Goal: Task Accomplishment & Management: Manage account settings

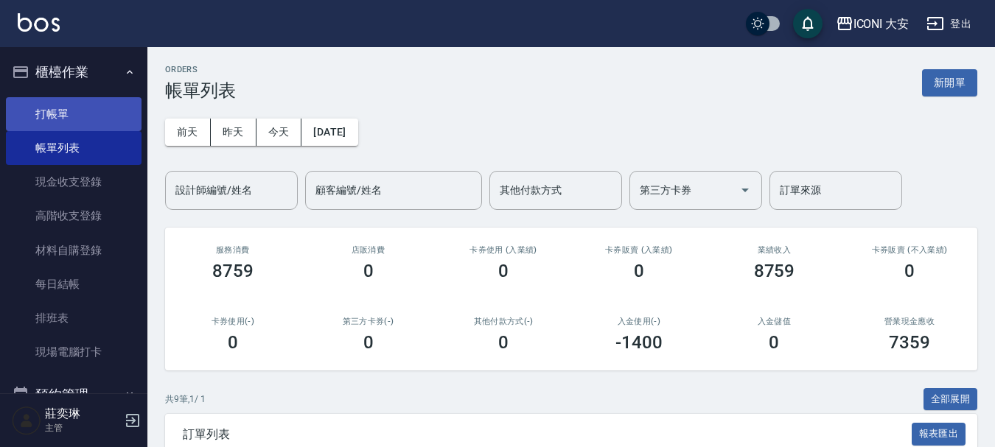
click at [88, 106] on link "打帳單" at bounding box center [74, 114] width 136 height 34
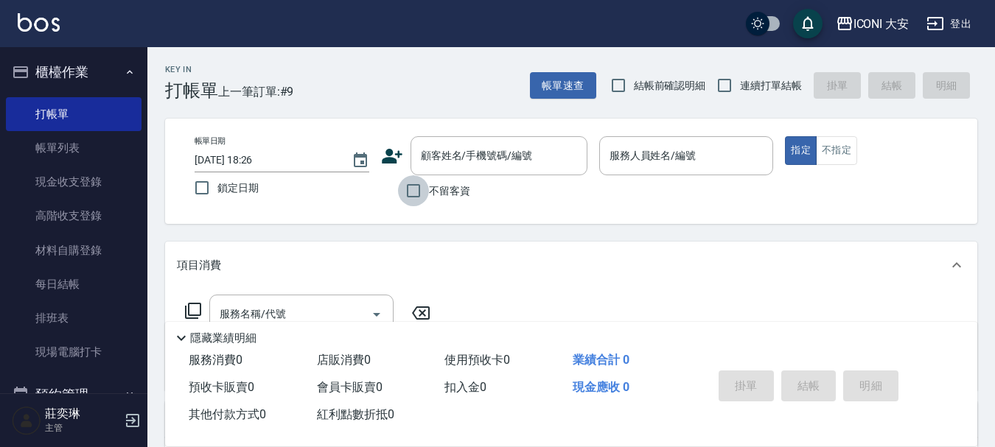
click at [412, 191] on input "不留客資" at bounding box center [413, 190] width 31 height 31
checkbox input "true"
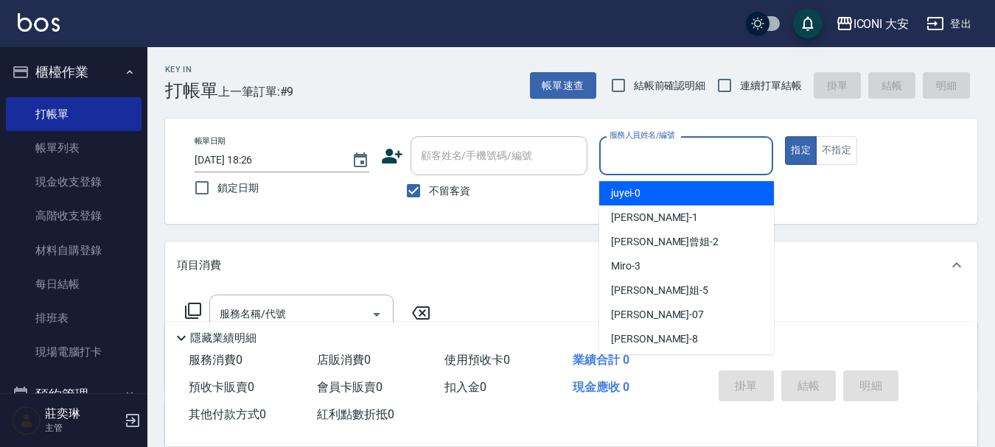
click at [635, 147] on input "服務人員姓名/編號" at bounding box center [686, 156] width 161 height 26
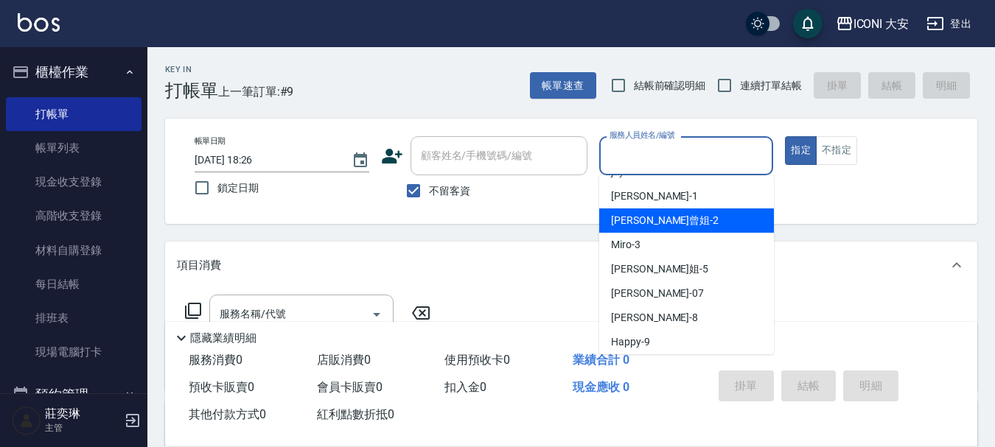
scroll to position [27, 0]
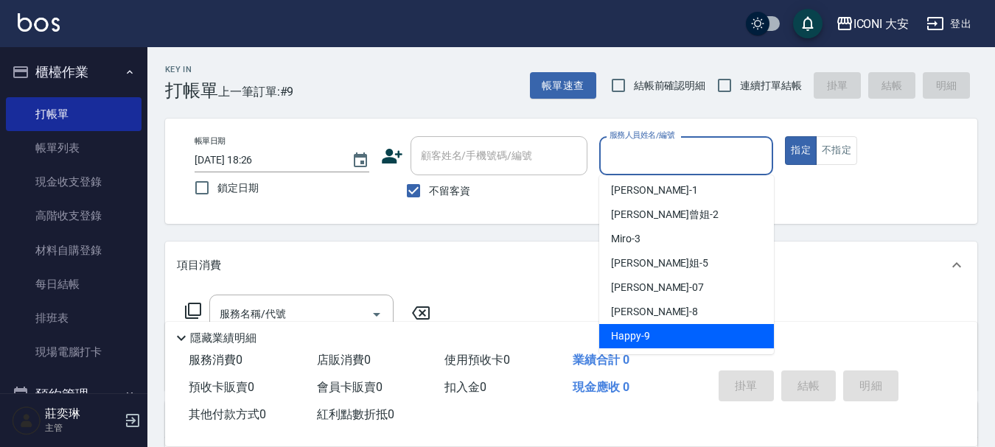
click at [676, 341] on div "Happy -9" at bounding box center [686, 336] width 175 height 24
type input "Happy-9"
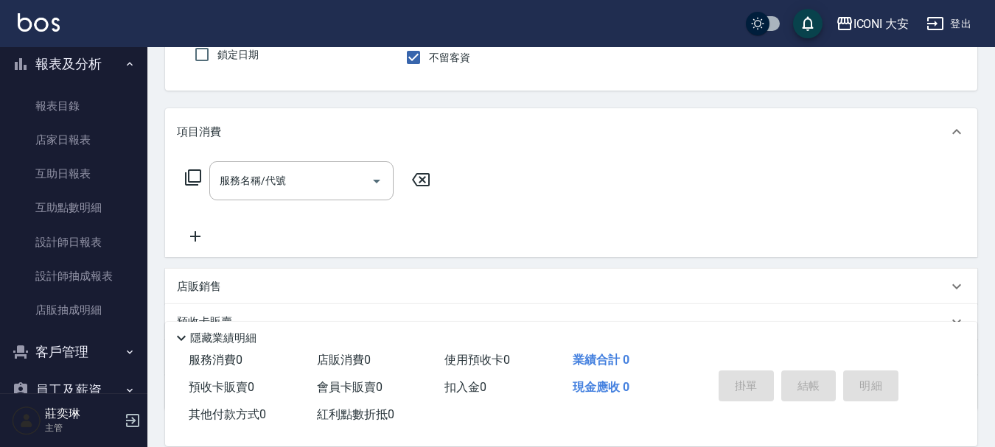
scroll to position [238, 0]
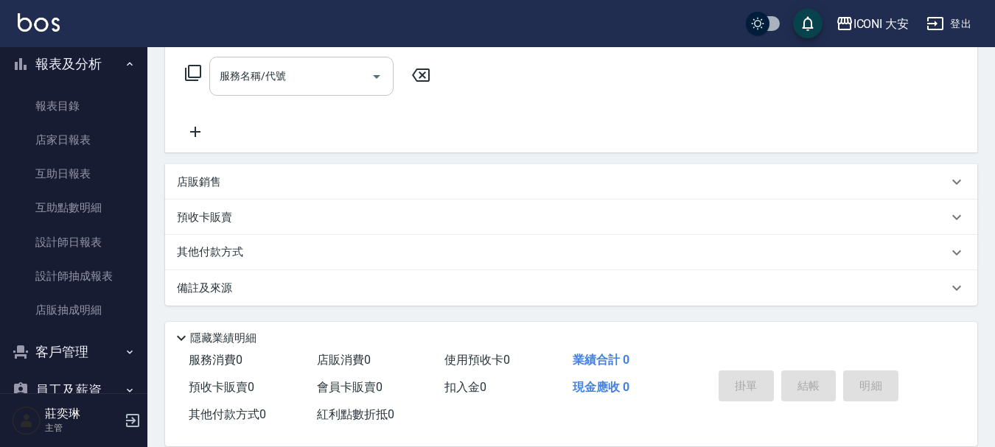
click at [309, 91] on div "服務名稱/代號" at bounding box center [301, 76] width 184 height 39
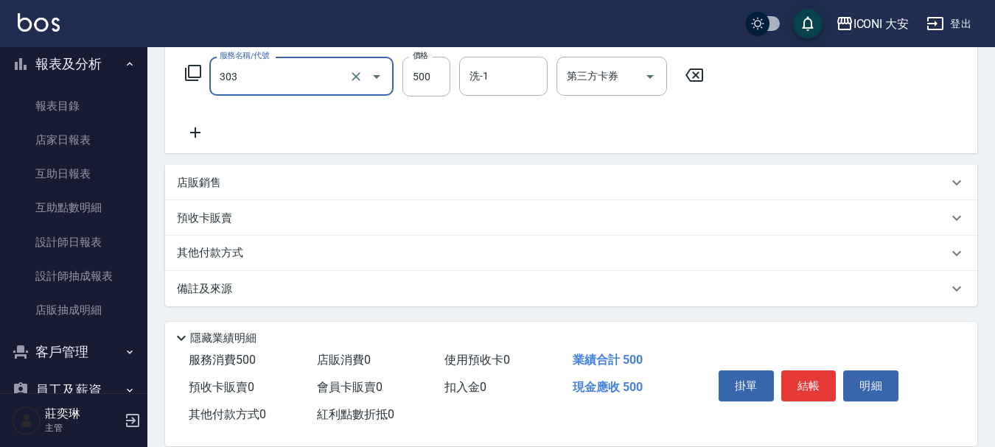
type input "洗+剪優惠(303)"
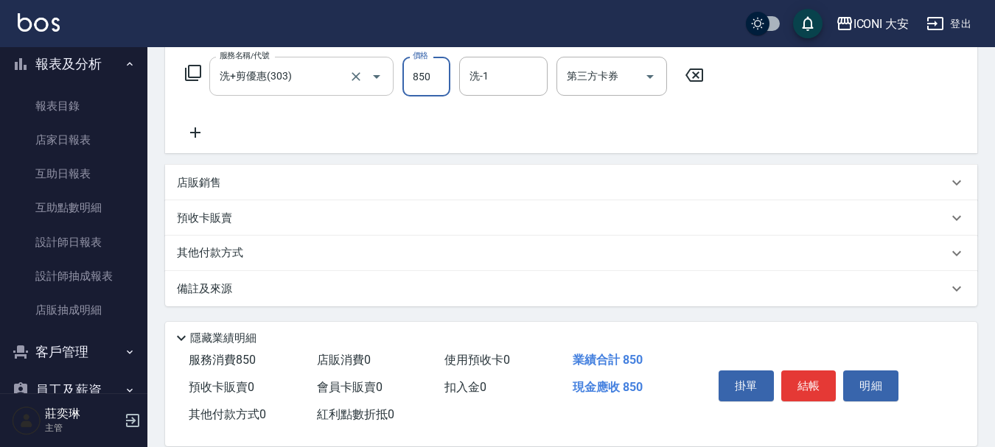
type input "850"
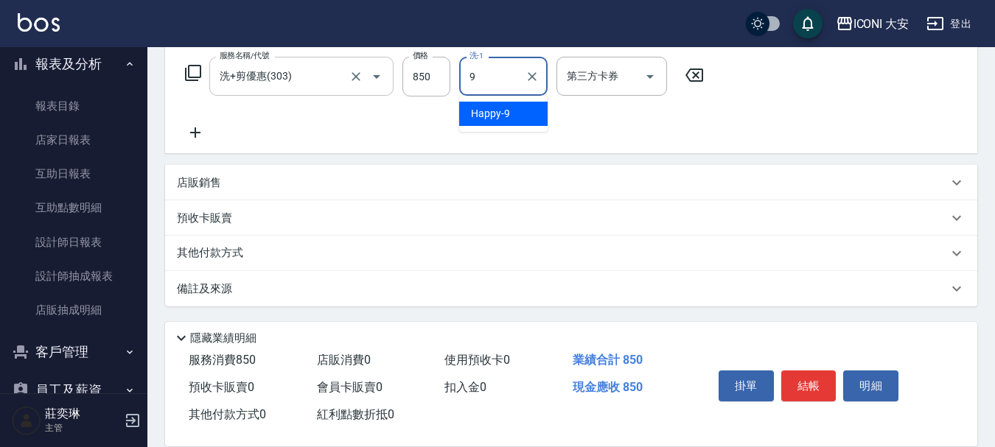
type input "Happy-9"
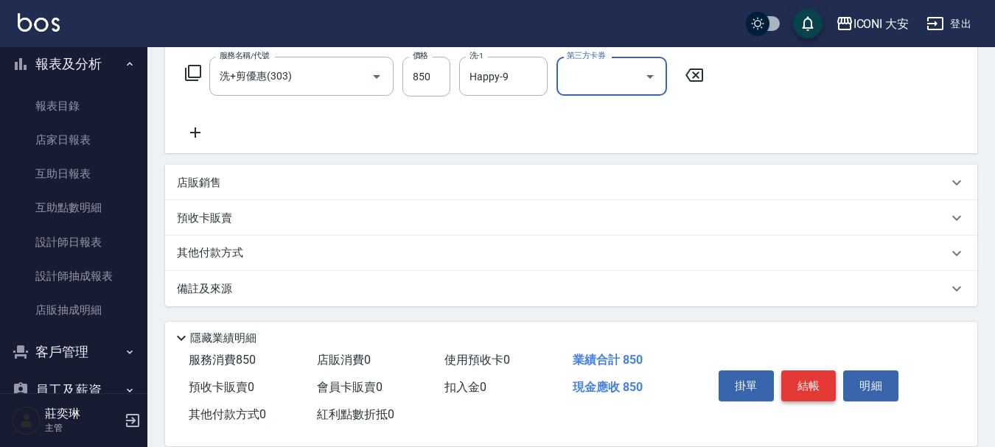
click at [810, 382] on button "結帳" at bounding box center [808, 386] width 55 height 31
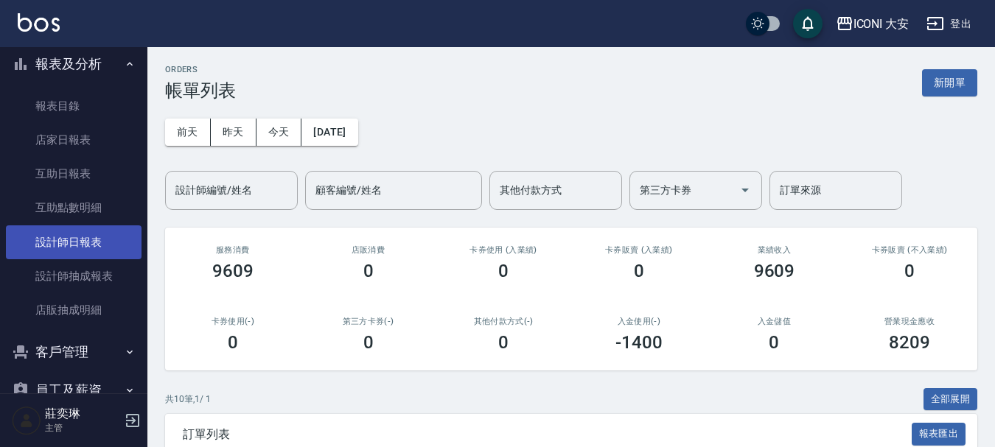
click at [71, 245] on link "設計師日報表" at bounding box center [74, 242] width 136 height 34
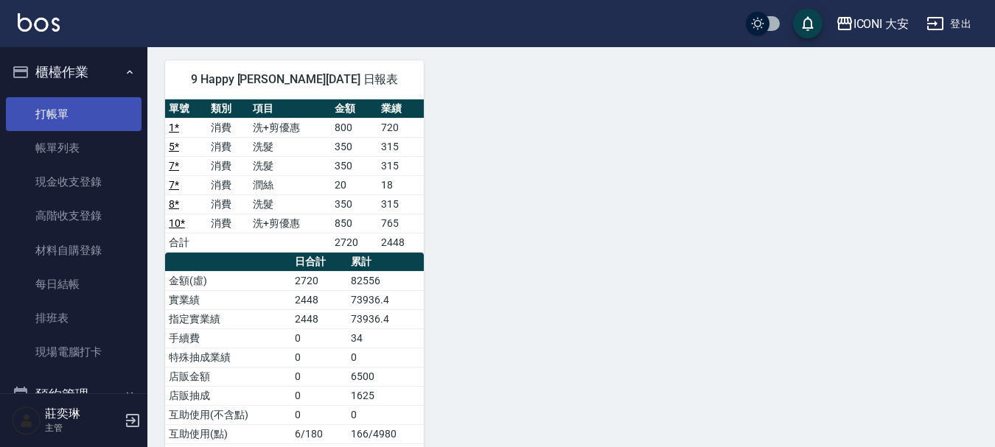
click at [94, 114] on link "打帳單" at bounding box center [74, 114] width 136 height 34
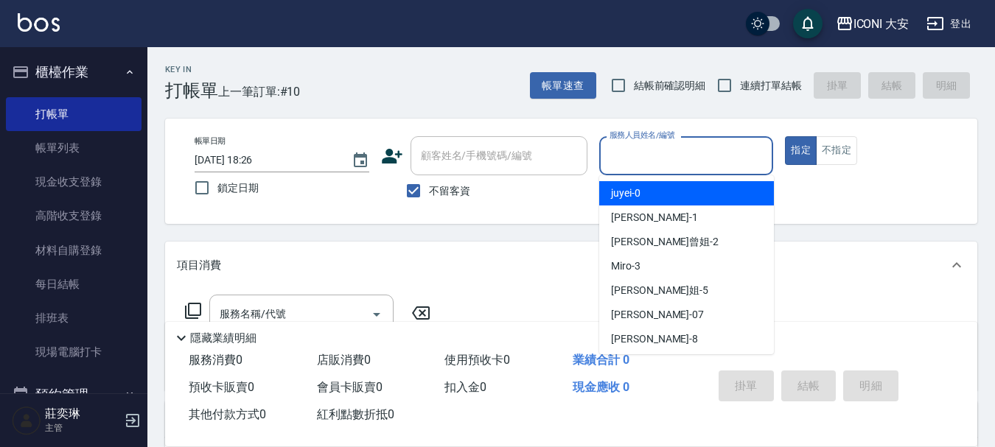
click at [665, 144] on input "服務人員姓名/編號" at bounding box center [686, 156] width 161 height 26
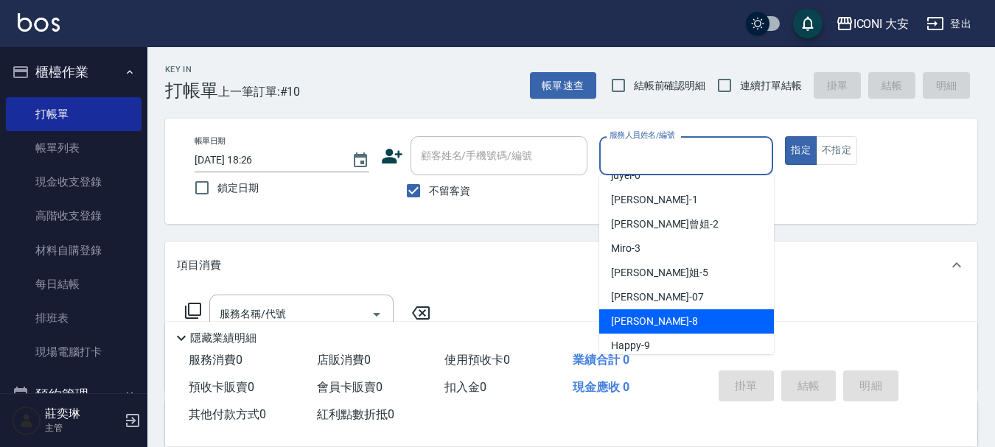
scroll to position [27, 0]
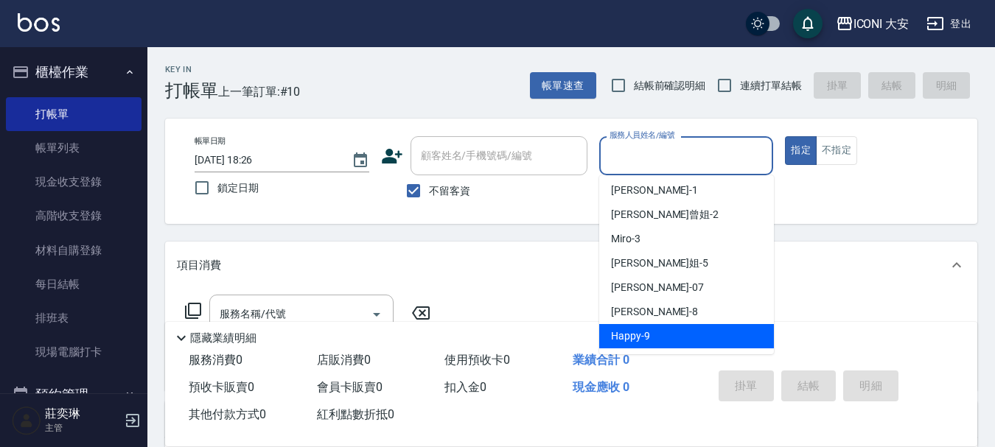
click at [650, 341] on div "Happy -9" at bounding box center [686, 336] width 175 height 24
type input "Happy-9"
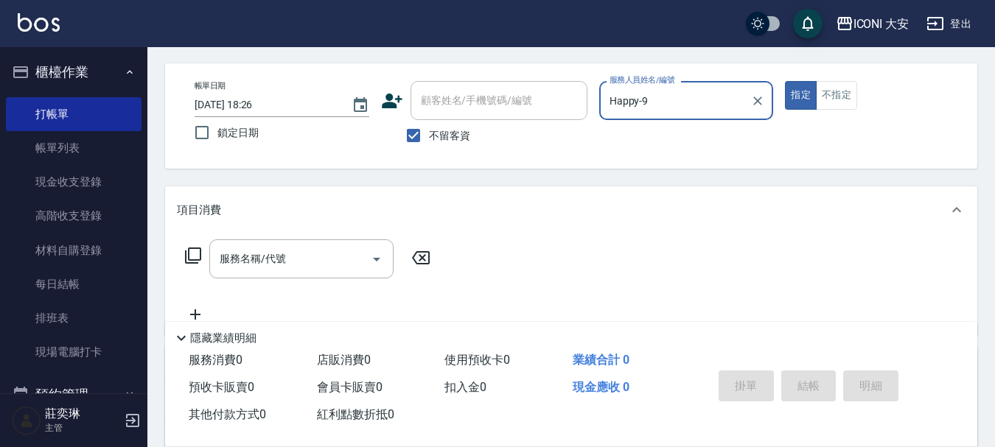
scroll to position [147, 0]
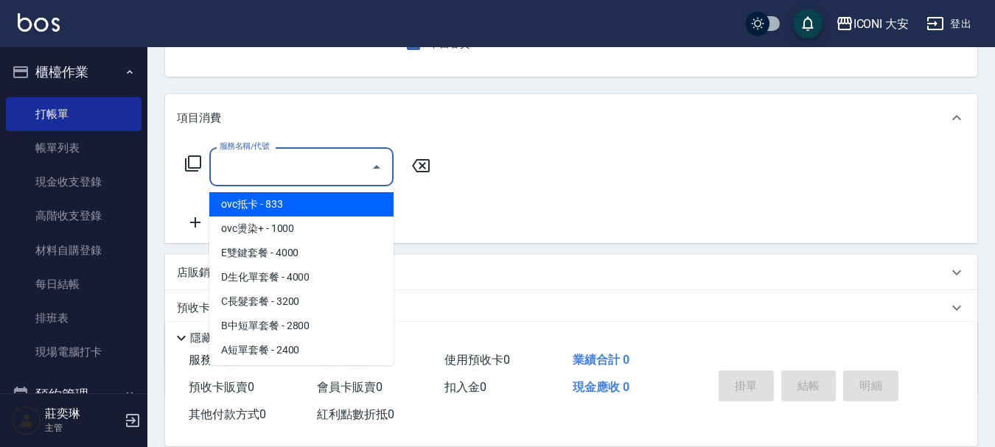
click at [346, 167] on input "服務名稱/代號" at bounding box center [290, 167] width 149 height 26
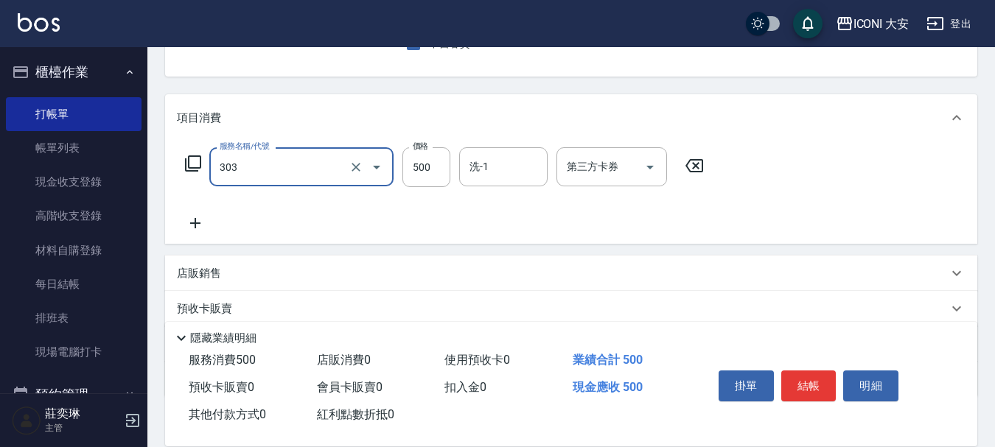
type input "洗+剪優惠(303)"
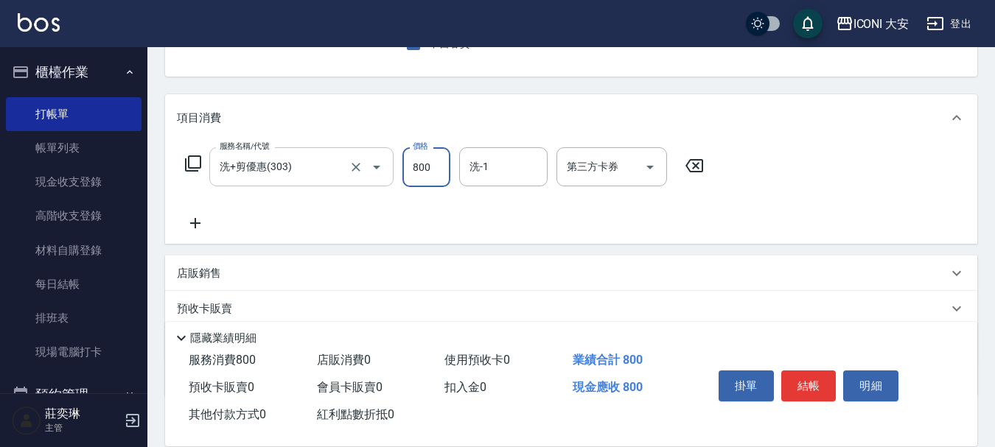
type input "800"
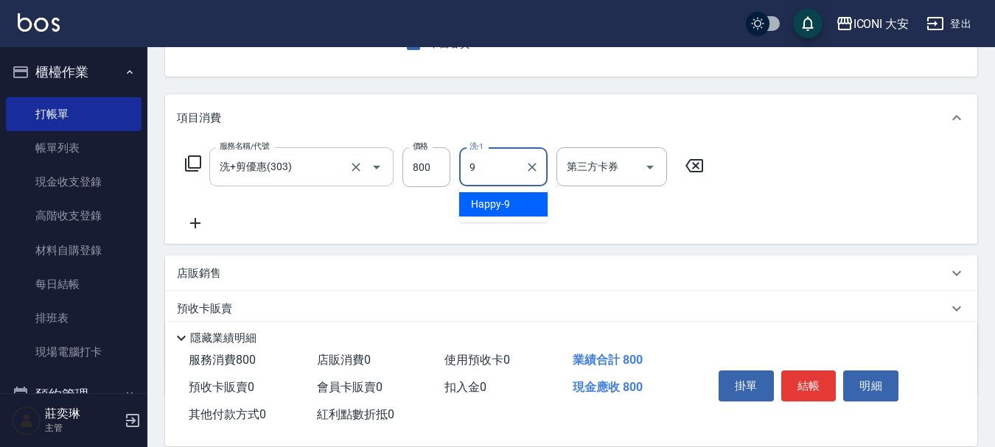
type input "Happy-9"
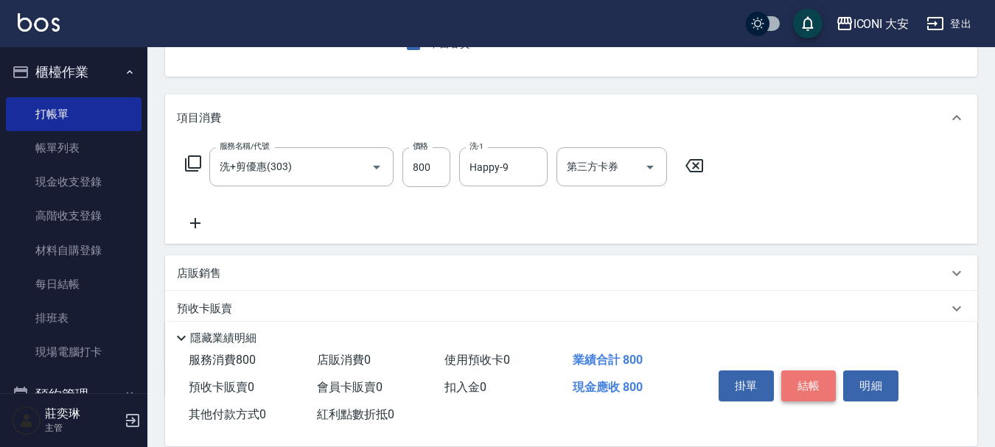
click at [797, 384] on button "結帳" at bounding box center [808, 386] width 55 height 31
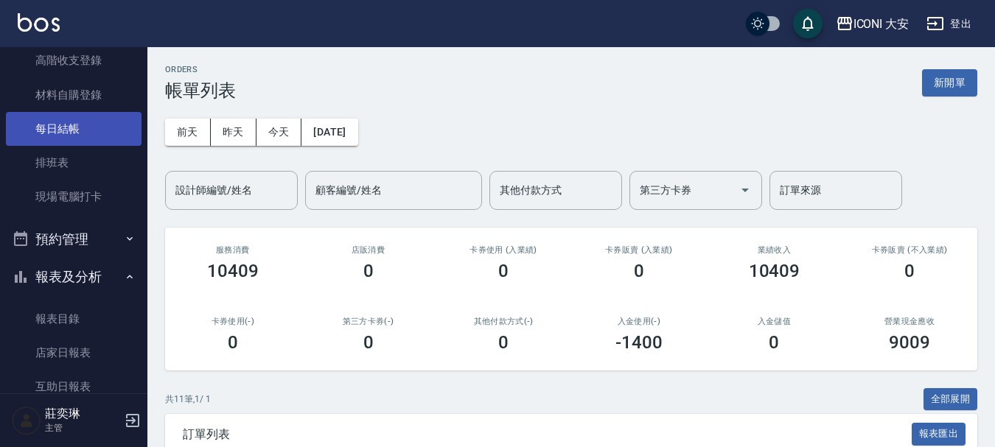
scroll to position [295, 0]
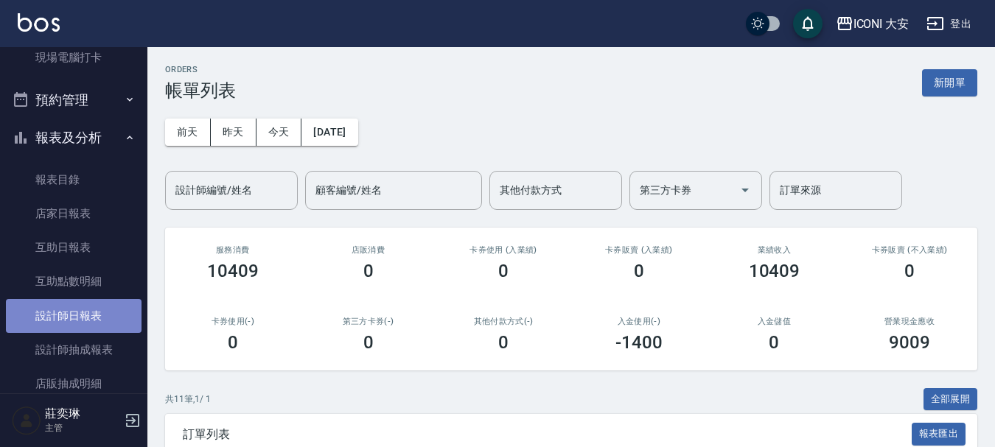
click at [99, 318] on link "設計師日報表" at bounding box center [74, 316] width 136 height 34
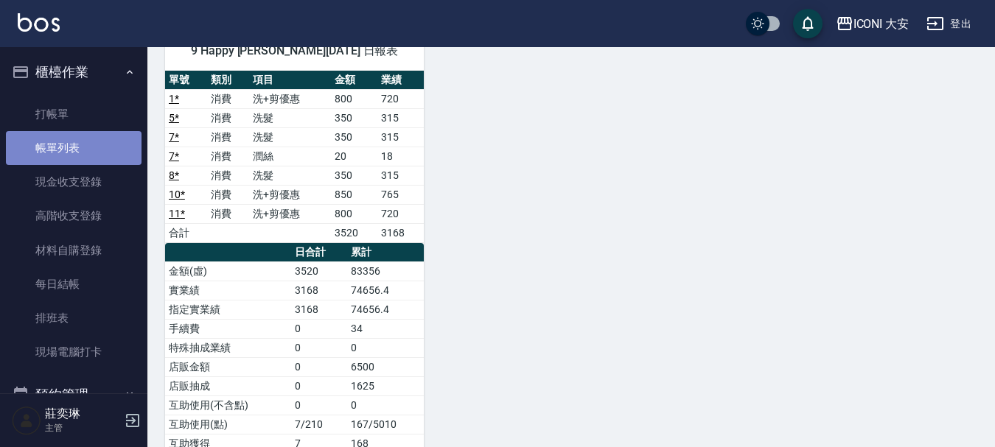
click at [80, 150] on link "帳單列表" at bounding box center [74, 148] width 136 height 34
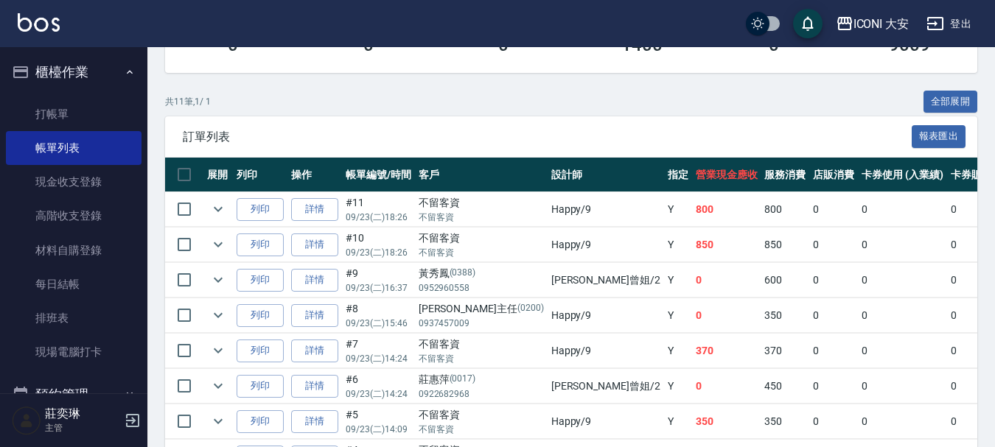
scroll to position [279, 0]
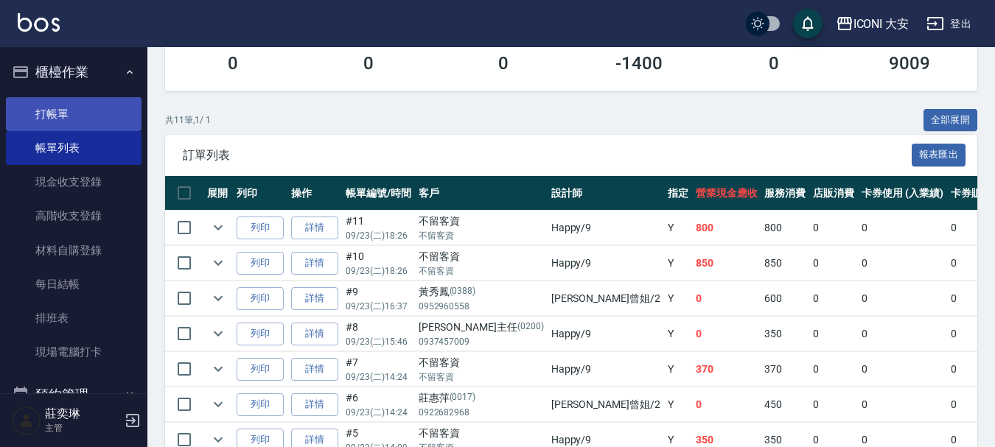
click at [53, 102] on link "打帳單" at bounding box center [74, 114] width 136 height 34
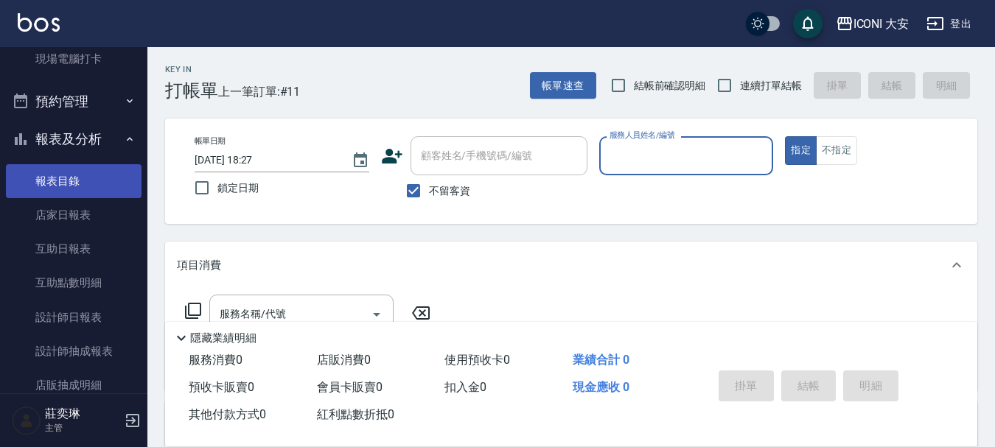
scroll to position [295, 0]
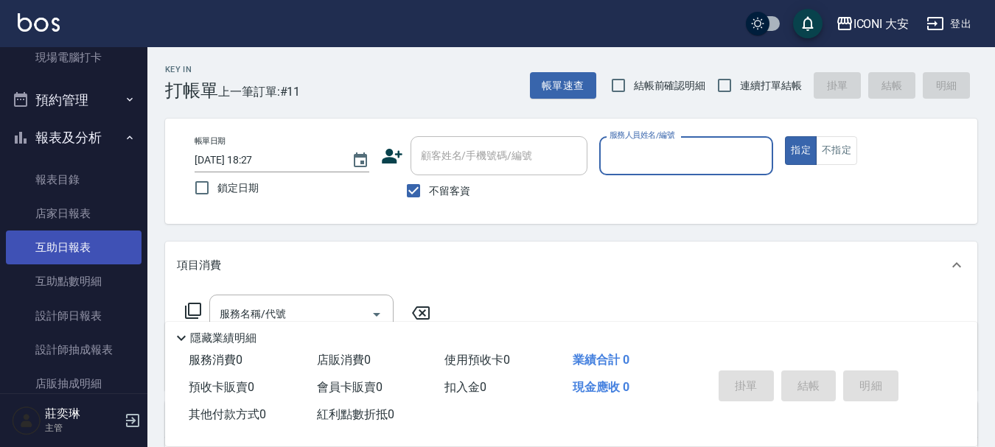
click at [79, 244] on link "互助日報表" at bounding box center [74, 248] width 136 height 34
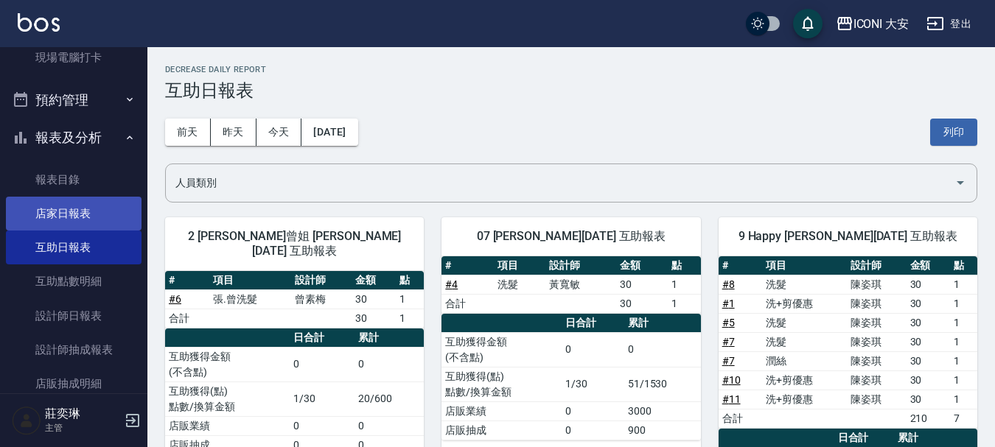
click at [79, 220] on link "店家日報表" at bounding box center [74, 214] width 136 height 34
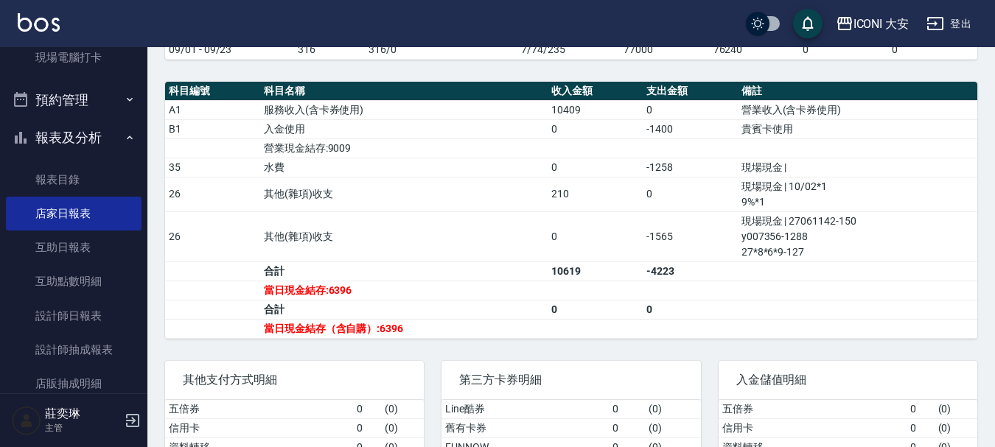
scroll to position [442, 0]
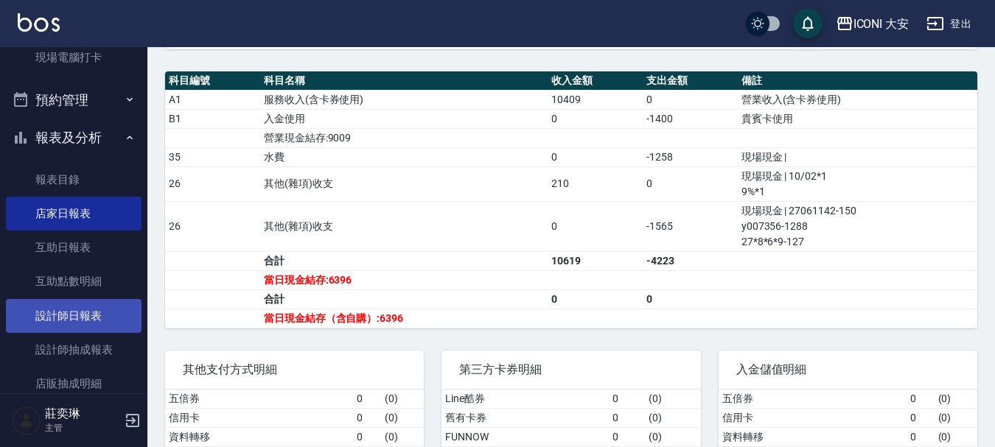
click at [71, 315] on link "設計師日報表" at bounding box center [74, 316] width 136 height 34
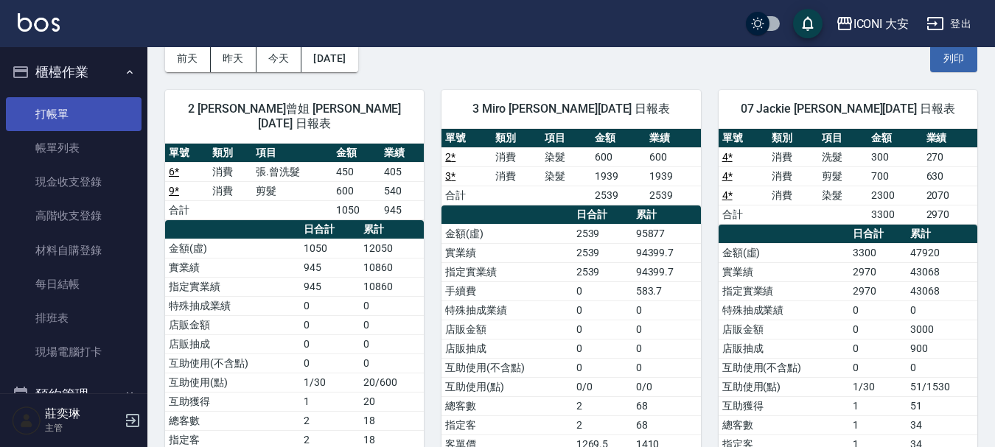
click at [102, 108] on link "打帳單" at bounding box center [74, 114] width 136 height 34
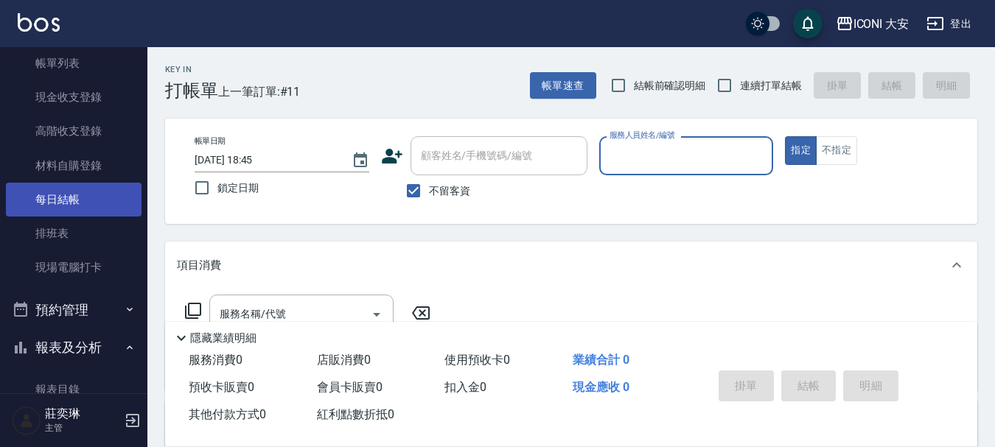
scroll to position [221, 0]
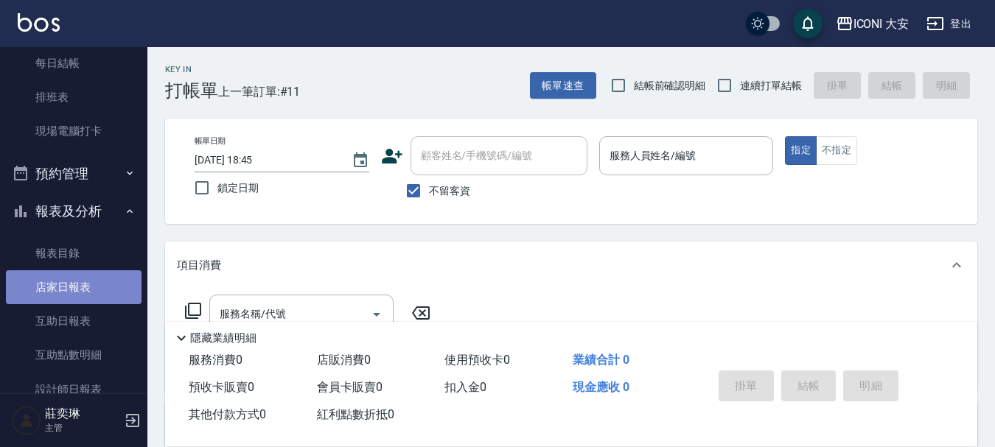
click at [99, 284] on link "店家日報表" at bounding box center [74, 287] width 136 height 34
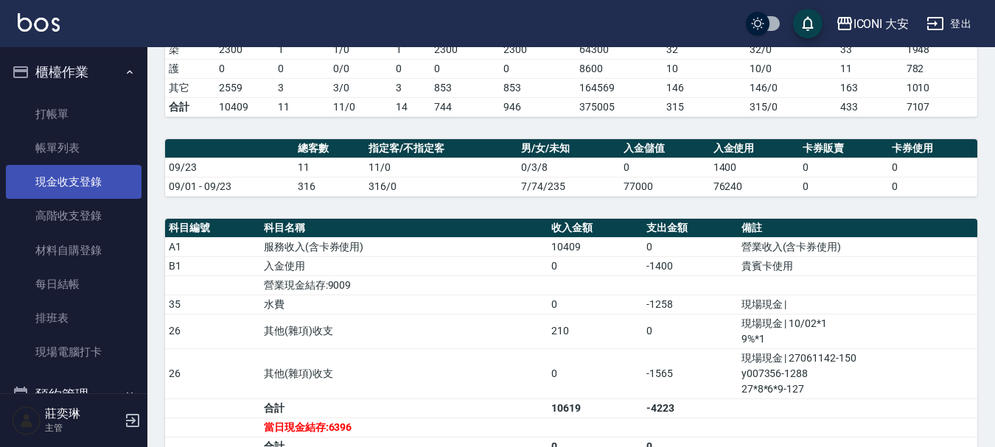
click at [86, 179] on link "現金收支登錄" at bounding box center [74, 182] width 136 height 34
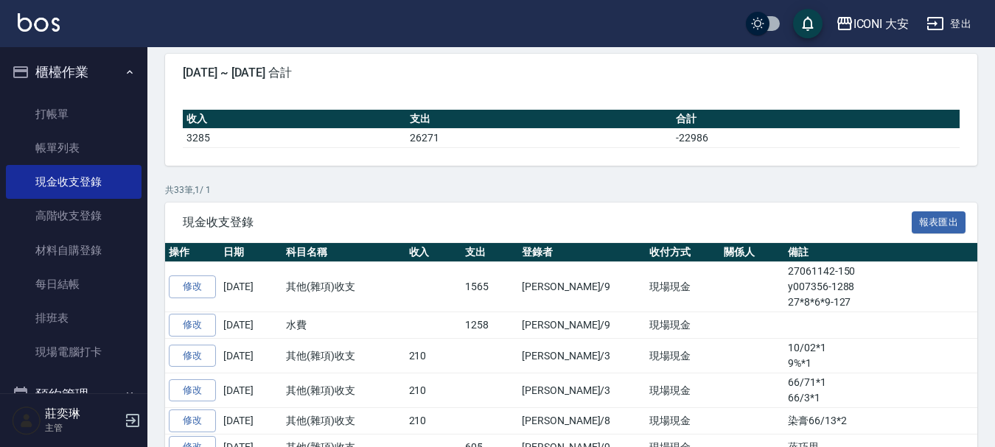
scroll to position [147, 0]
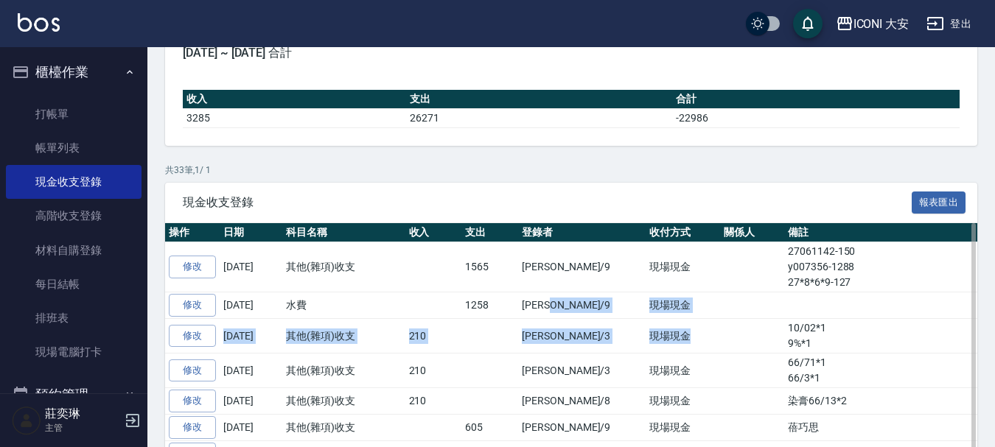
drag, startPoint x: 590, startPoint y: 302, endPoint x: 661, endPoint y: 318, distance: 72.6
click at [661, 319] on td "現場現金" at bounding box center [682, 336] width 74 height 35
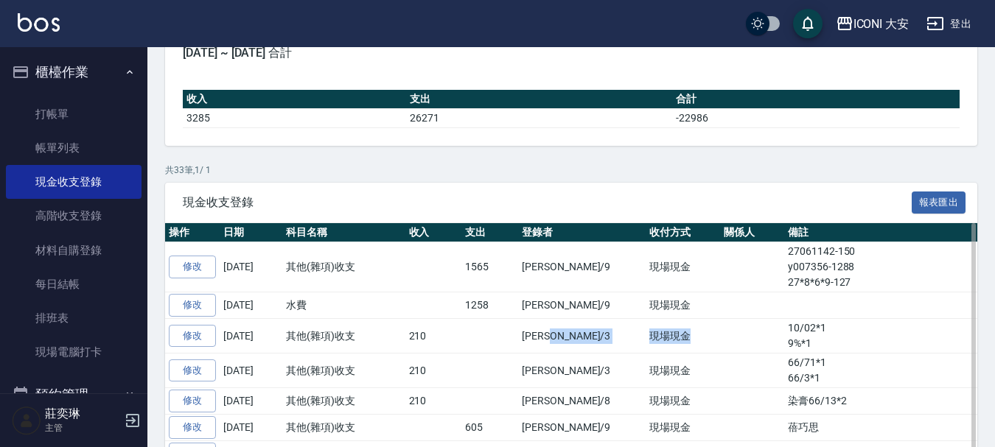
drag, startPoint x: 590, startPoint y: 328, endPoint x: 653, endPoint y: 335, distance: 63.1
click at [653, 335] on tr "修改 [DATE] 其他(雜項)收支 210 [PERSON_NAME]/3 現場現金 10/02*1 9%*1" at bounding box center [644, 336] width 958 height 35
drag, startPoint x: 652, startPoint y: 335, endPoint x: 636, endPoint y: 336, distance: 16.2
click at [651, 335] on td "現場現金" at bounding box center [682, 336] width 74 height 35
drag, startPoint x: 643, startPoint y: 340, endPoint x: 632, endPoint y: 337, distance: 11.6
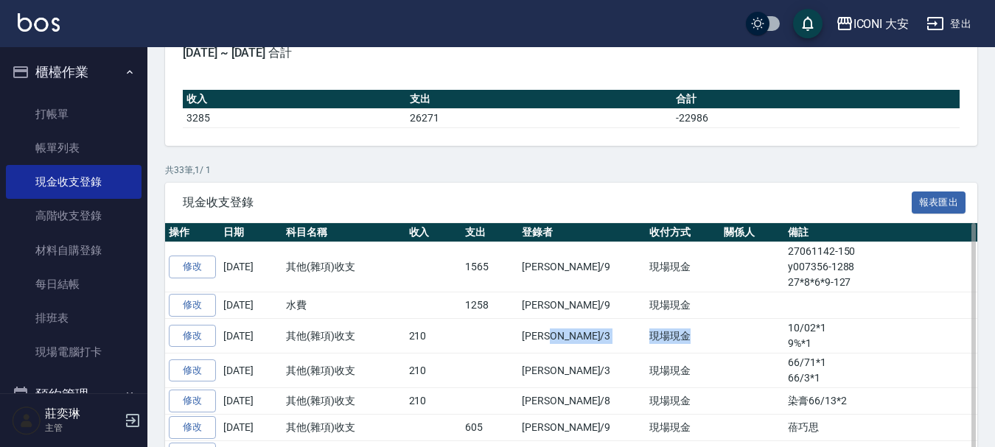
click at [645, 340] on td "現場現金" at bounding box center [682, 336] width 74 height 35
click at [420, 284] on td at bounding box center [433, 267] width 57 height 50
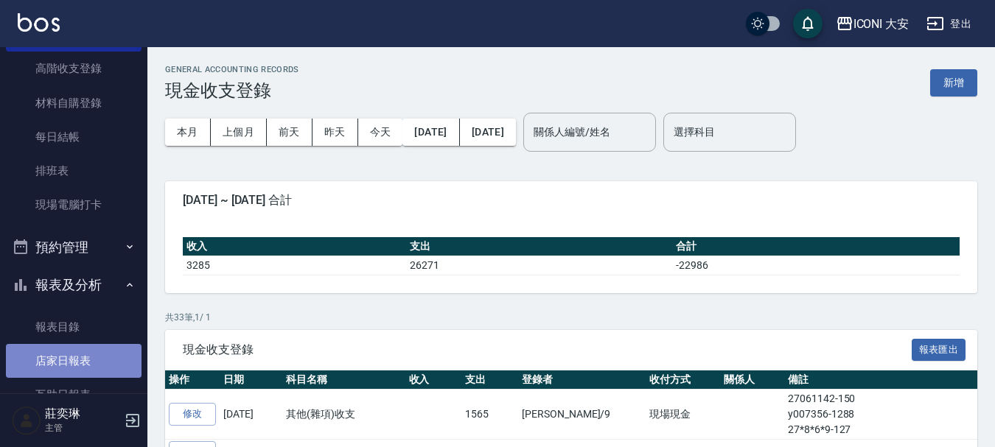
click at [76, 363] on link "店家日報表" at bounding box center [74, 361] width 136 height 34
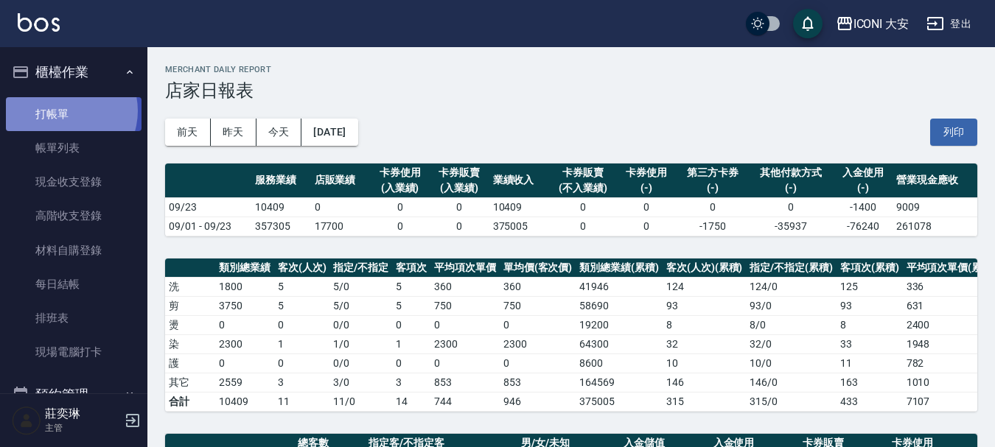
click at [63, 111] on link "打帳單" at bounding box center [74, 114] width 136 height 34
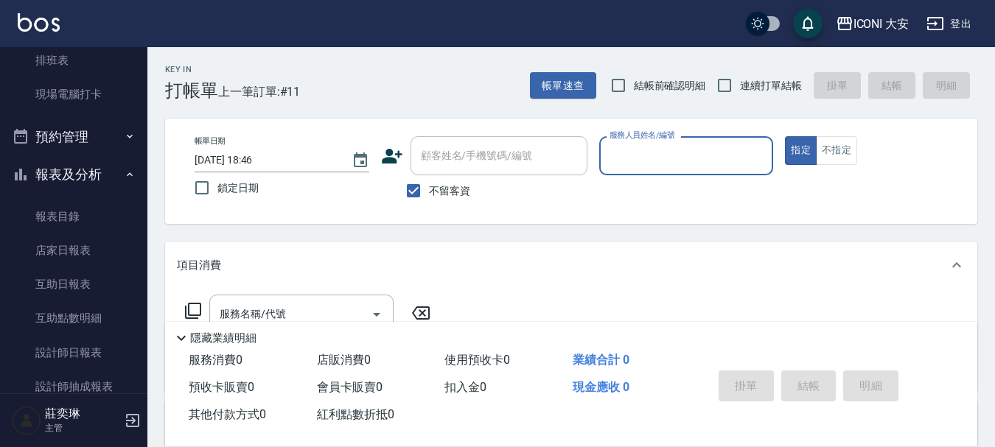
scroll to position [368, 0]
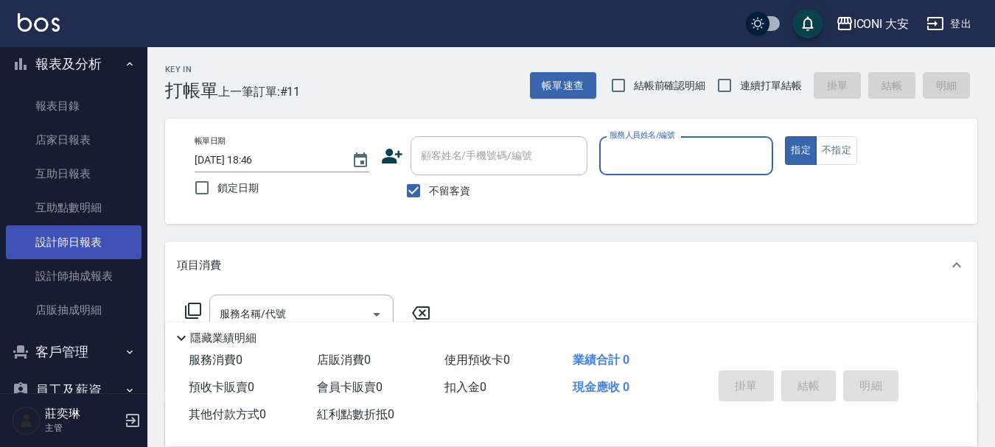
click at [75, 251] on link "設計師日報表" at bounding box center [74, 242] width 136 height 34
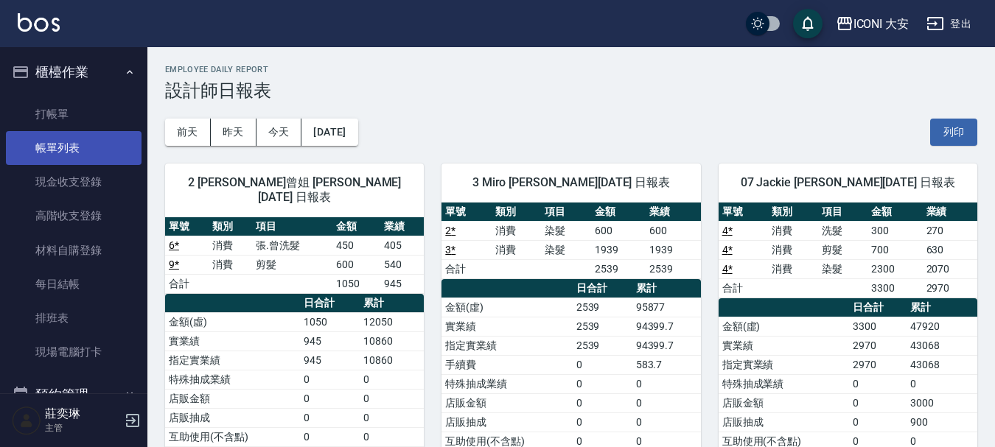
click at [59, 144] on link "帳單列表" at bounding box center [74, 148] width 136 height 34
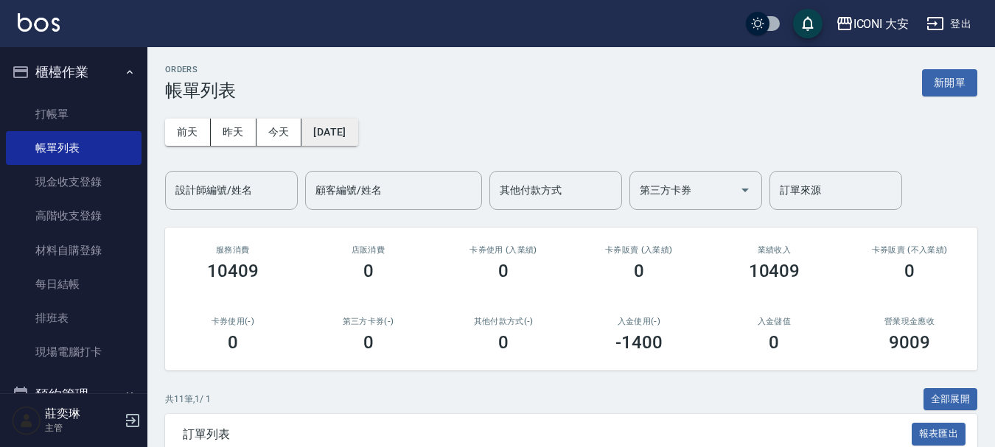
drag, startPoint x: 444, startPoint y: 125, endPoint x: 382, endPoint y: 130, distance: 62.9
click at [357, 130] on button "[DATE]" at bounding box center [329, 132] width 56 height 27
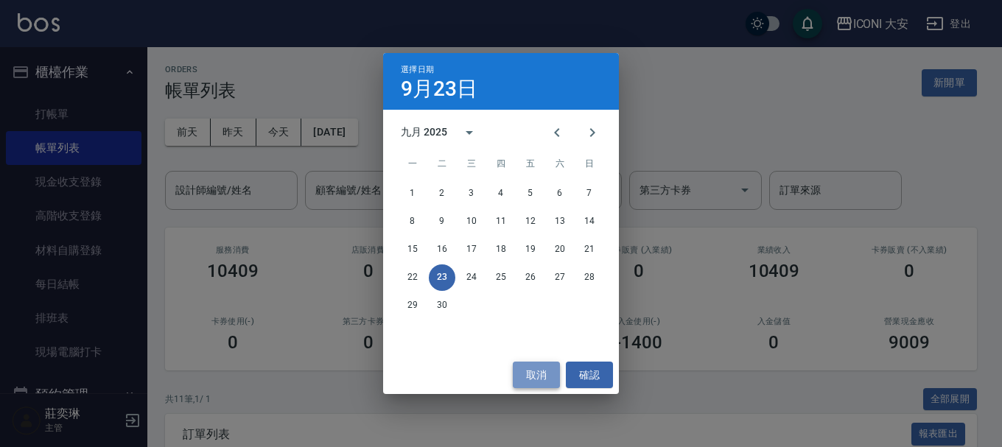
click at [517, 370] on button "取消" at bounding box center [536, 375] width 47 height 27
